Goal: Communication & Community: Answer question/provide support

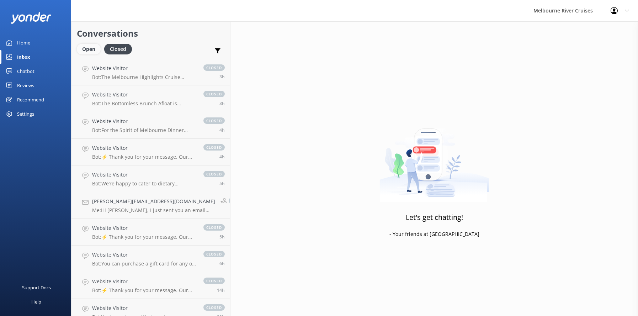
click at [88, 48] on div "Open" at bounding box center [89, 49] width 24 height 11
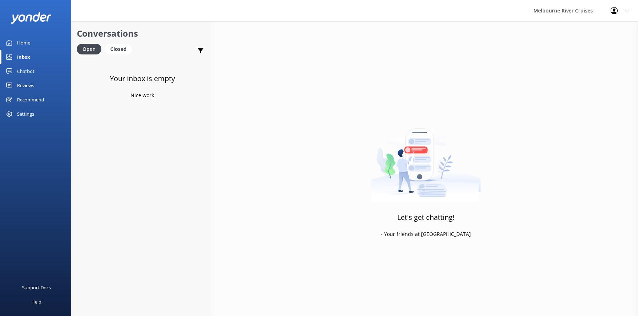
click at [21, 54] on div "Inbox" at bounding box center [23, 57] width 13 height 14
click at [22, 39] on div "Home" at bounding box center [23, 43] width 13 height 14
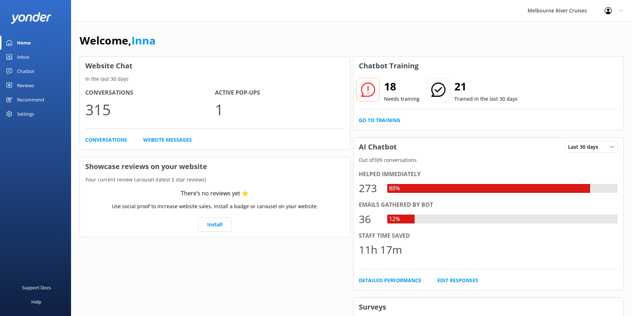
click at [23, 56] on div "Inbox" at bounding box center [23, 57] width 12 height 14
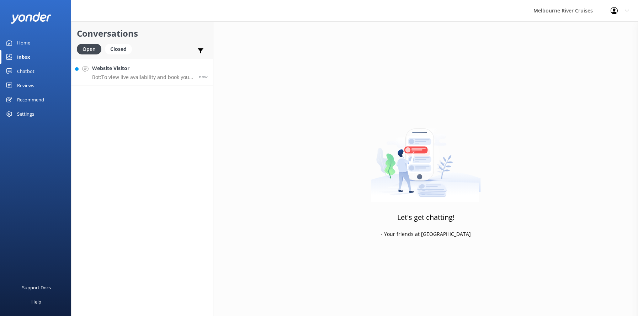
click at [119, 74] on div "Website Visitor Bot: To view live availability and book your Melbourne River Cr…" at bounding box center [142, 71] width 101 height 15
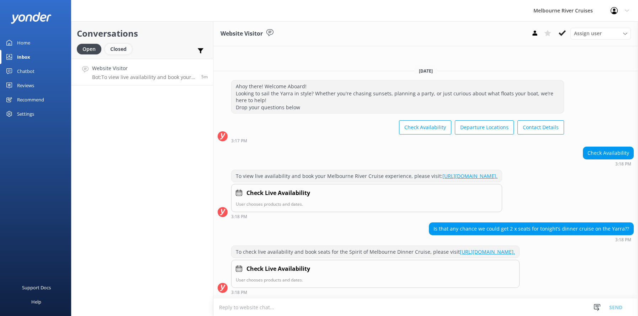
click at [117, 50] on div "Closed" at bounding box center [118, 49] width 27 height 11
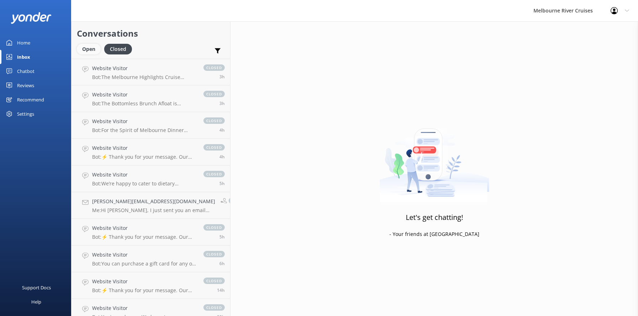
click at [84, 48] on div "Open" at bounding box center [89, 49] width 24 height 11
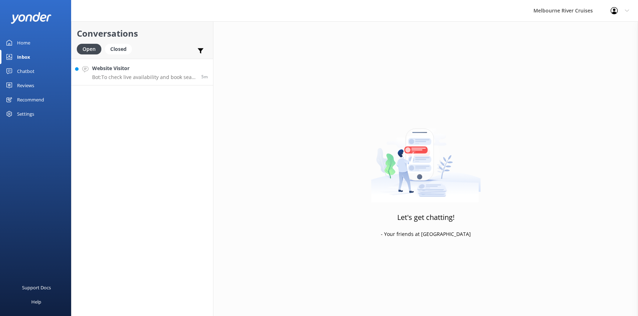
click at [129, 72] on h4 "Website Visitor" at bounding box center [144, 68] width 104 height 8
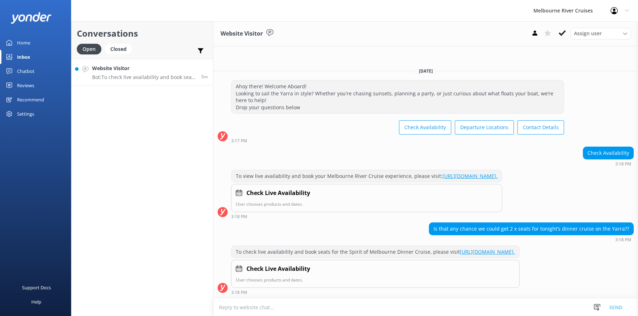
click at [122, 68] on h4 "Website Visitor" at bounding box center [144, 68] width 104 height 8
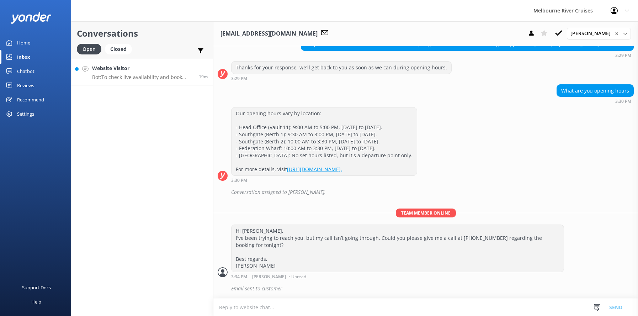
scroll to position [367, 0]
